Goal: Task Accomplishment & Management: Use online tool/utility

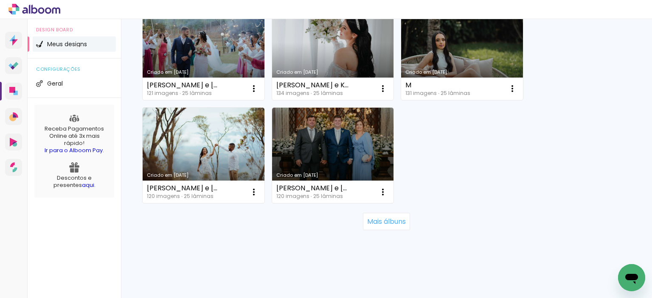
scroll to position [879, 0]
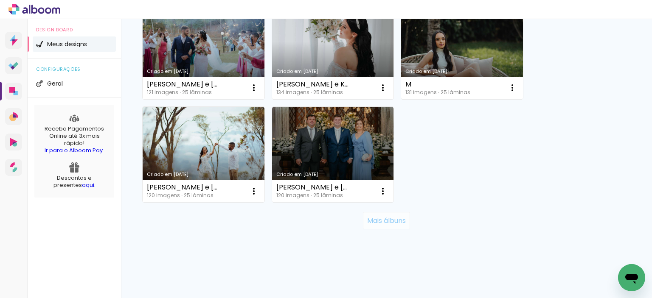
click at [0, 0] on slot "Mais álbuns" at bounding box center [0, 0] width 0 height 0
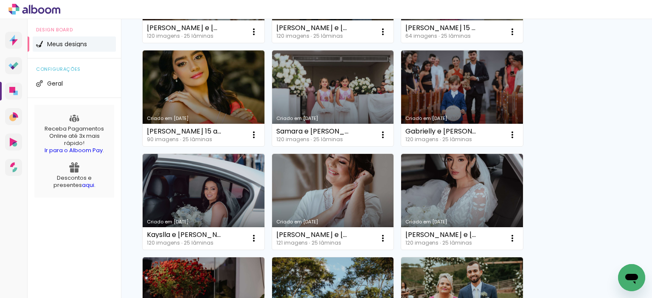
scroll to position [1048, 0]
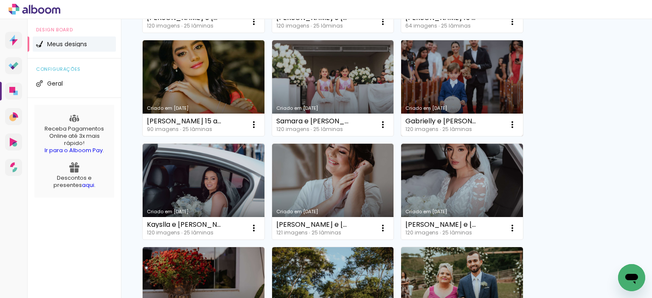
click at [441, 82] on link "Criado em [DATE]" at bounding box center [462, 88] width 122 height 96
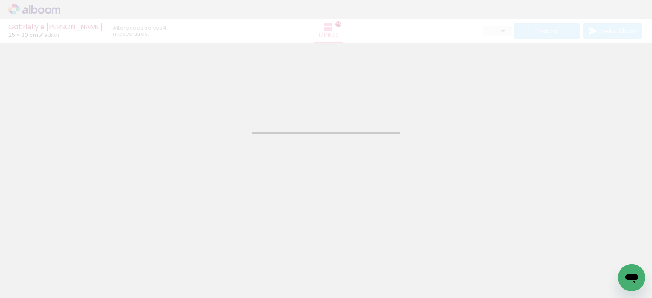
type input "JPG"
type input "Alta, 300 DPI"
